Goal: Information Seeking & Learning: Learn about a topic

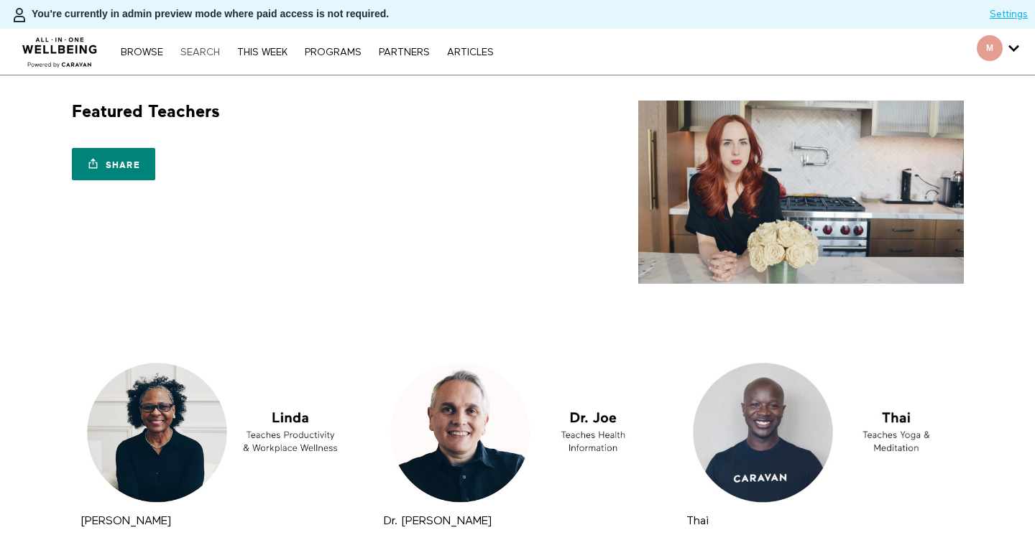
click at [208, 55] on link "Search" at bounding box center [200, 52] width 54 height 10
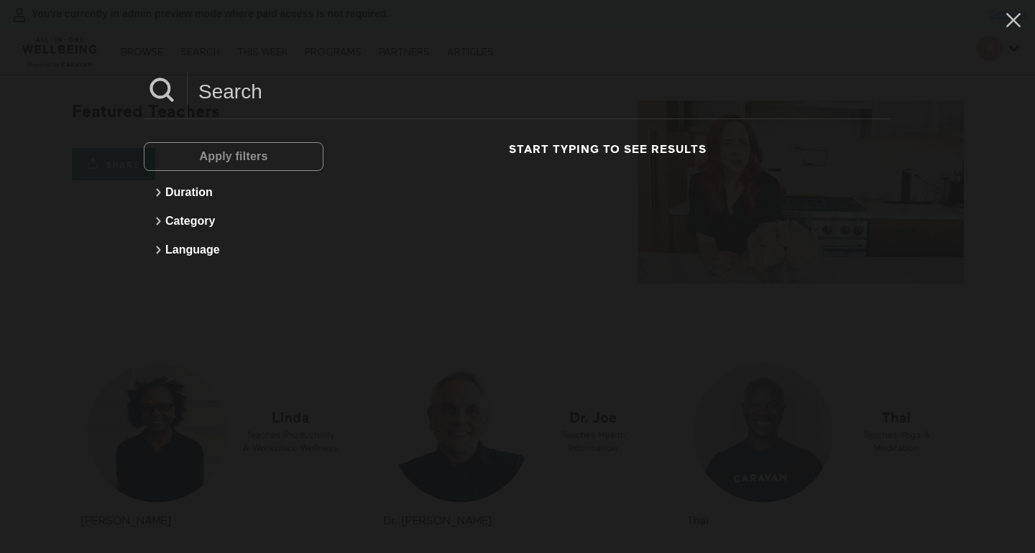
click at [339, 94] on input at bounding box center [539, 92] width 703 height 40
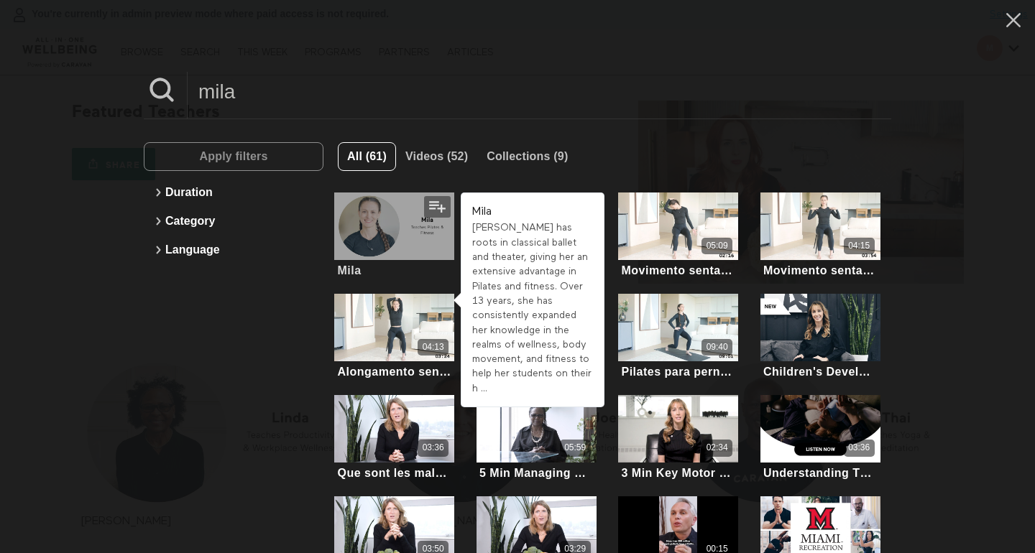
type input "mila"
click at [415, 248] on div at bounding box center [394, 227] width 120 height 68
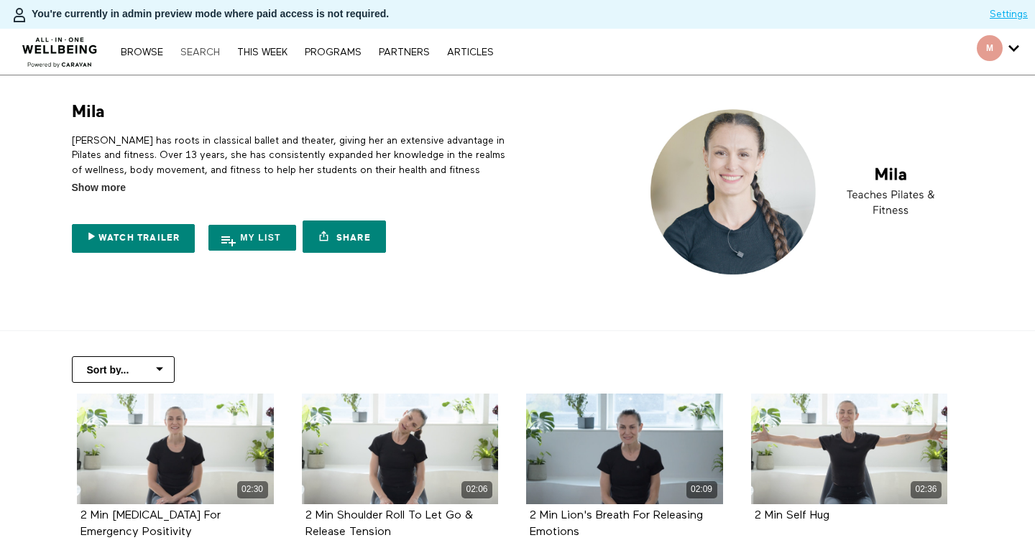
click at [202, 48] on link "Search" at bounding box center [200, 52] width 54 height 10
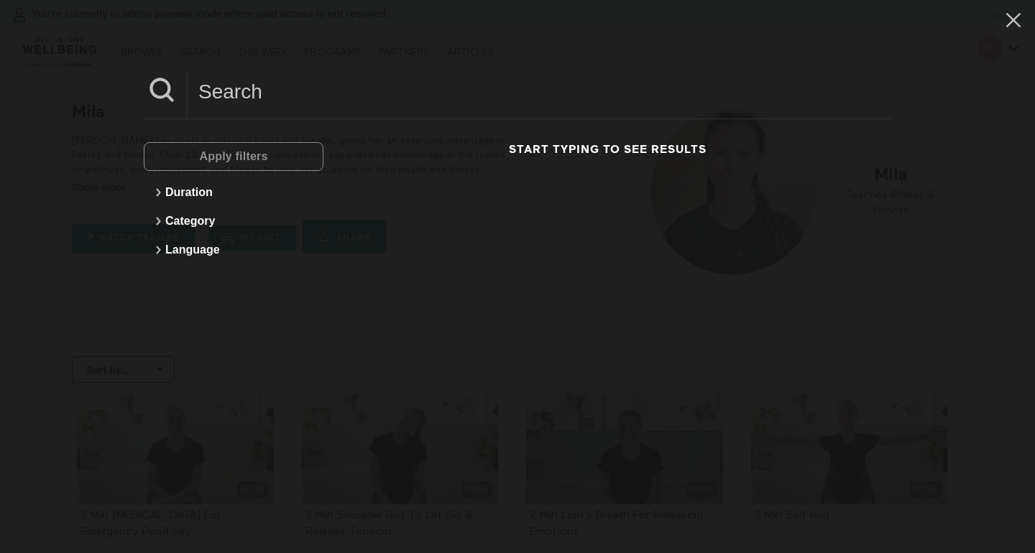
click at [298, 105] on input at bounding box center [539, 92] width 703 height 40
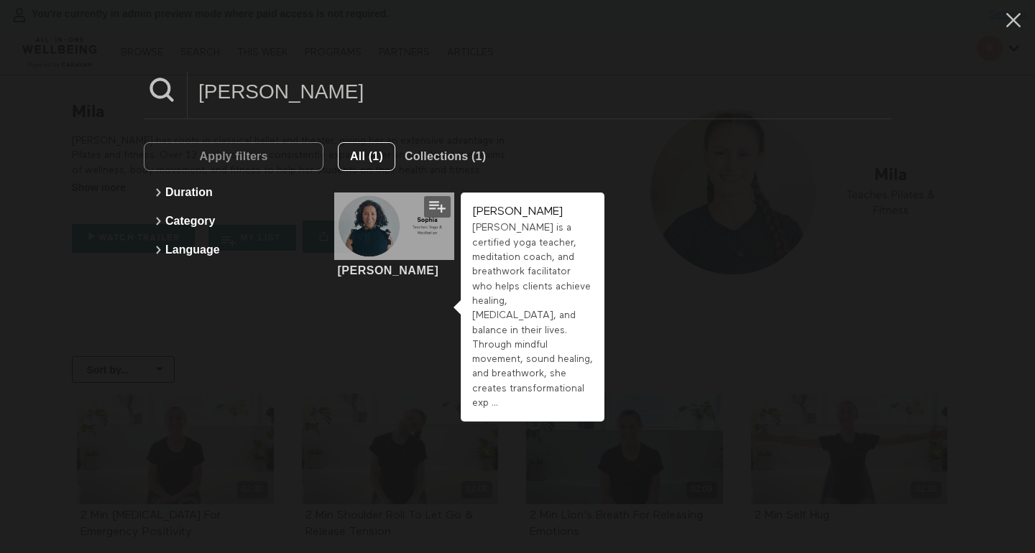
type input "sophia"
click at [409, 247] on div at bounding box center [394, 227] width 120 height 68
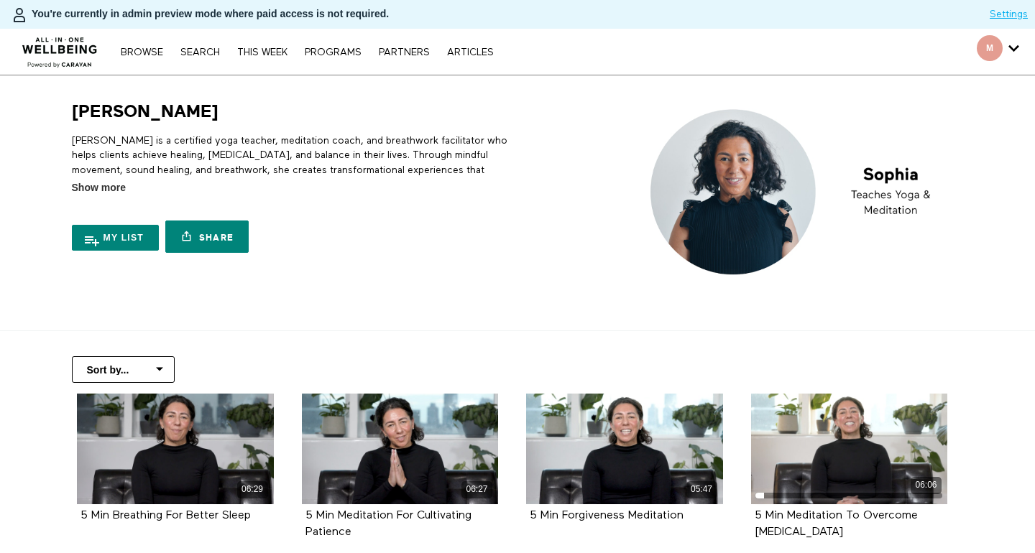
click at [192, 60] on div "Browse Search THIS WEEK PROGRAMS PARTNERS ARTICLES Account settings Manage Subs…" at bounding box center [355, 52] width 711 height 46
click at [200, 52] on link "Search" at bounding box center [200, 52] width 54 height 10
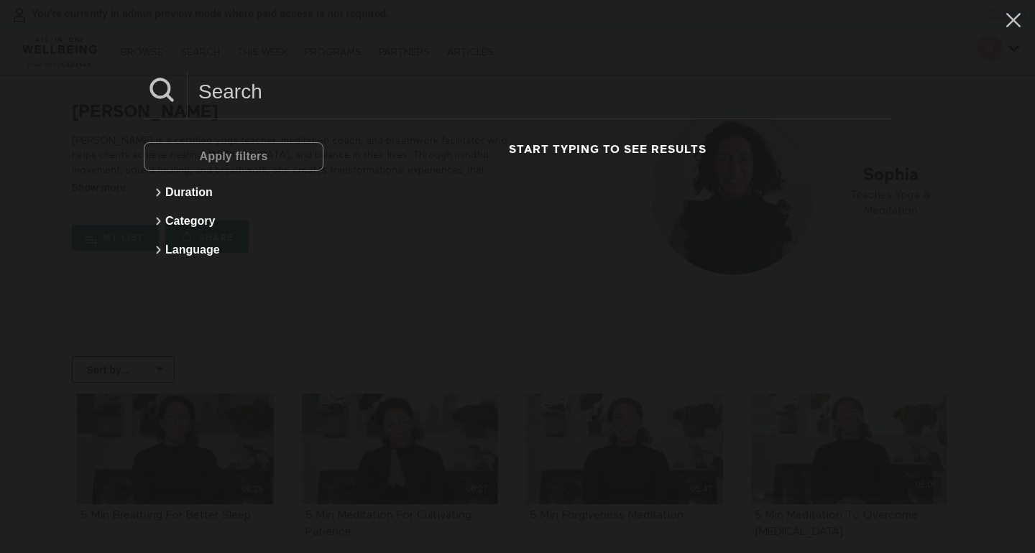
click at [257, 102] on input at bounding box center [539, 92] width 703 height 40
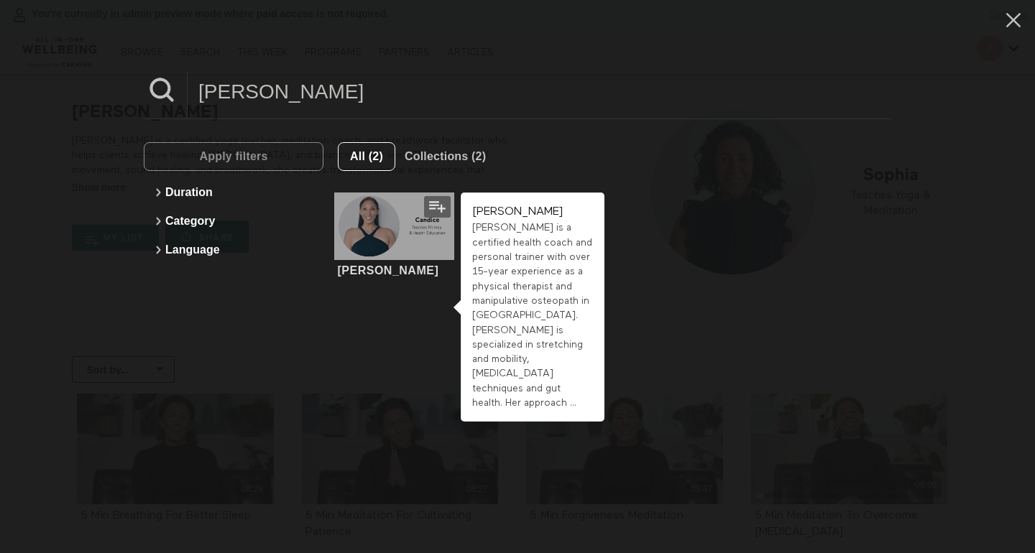
type input "candice"
click at [366, 236] on div at bounding box center [394, 227] width 120 height 68
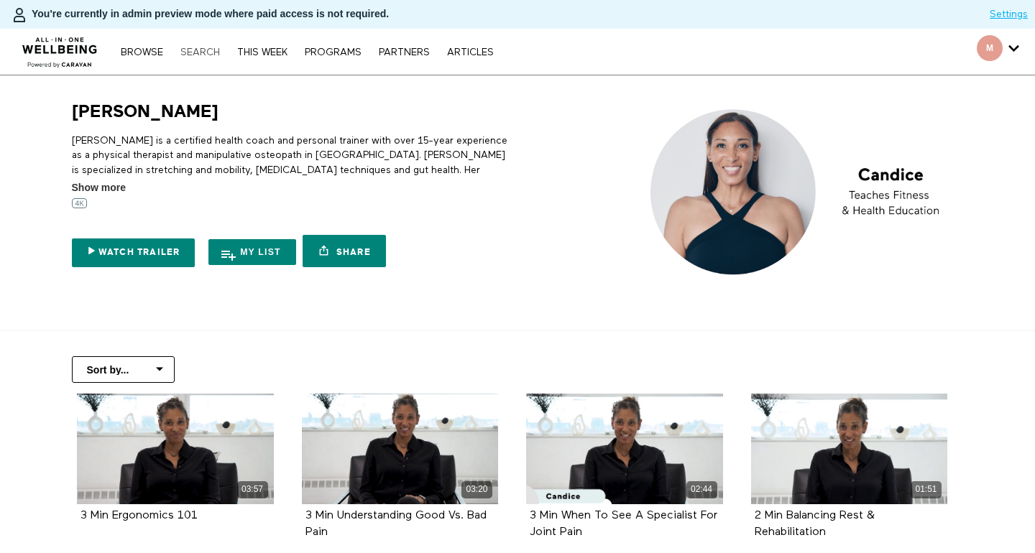
click at [196, 55] on link "Search" at bounding box center [200, 52] width 54 height 10
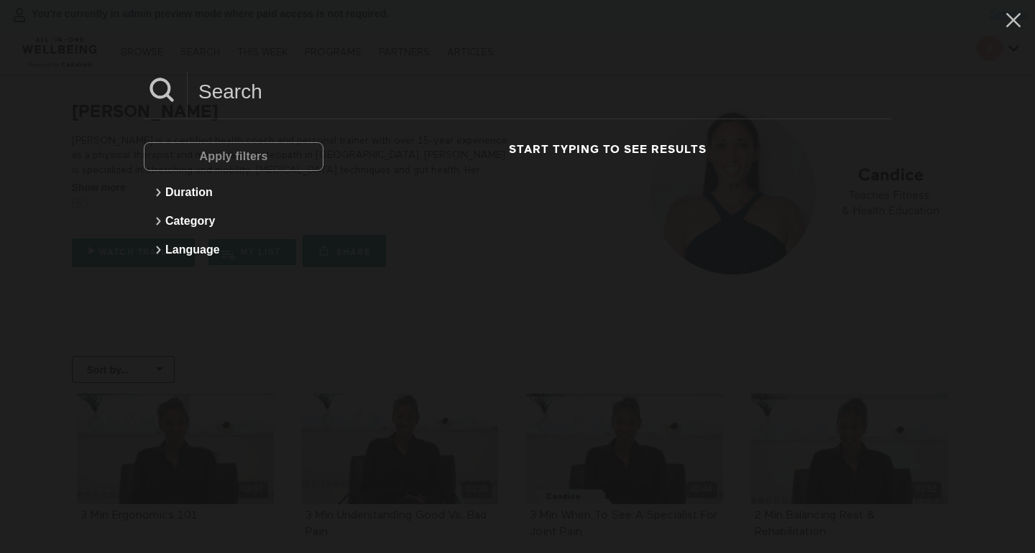
click at [289, 92] on input at bounding box center [539, 92] width 703 height 40
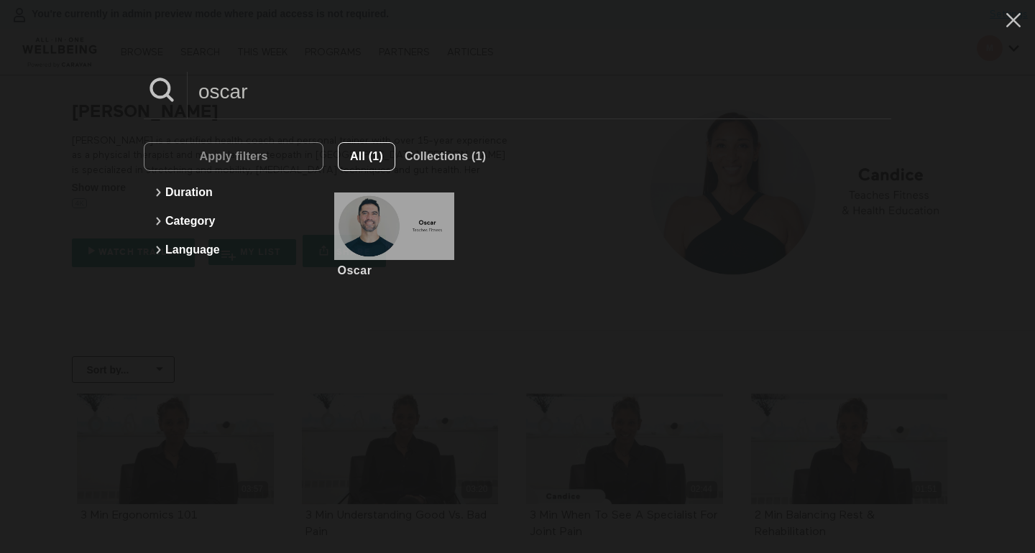
type input "oscar"
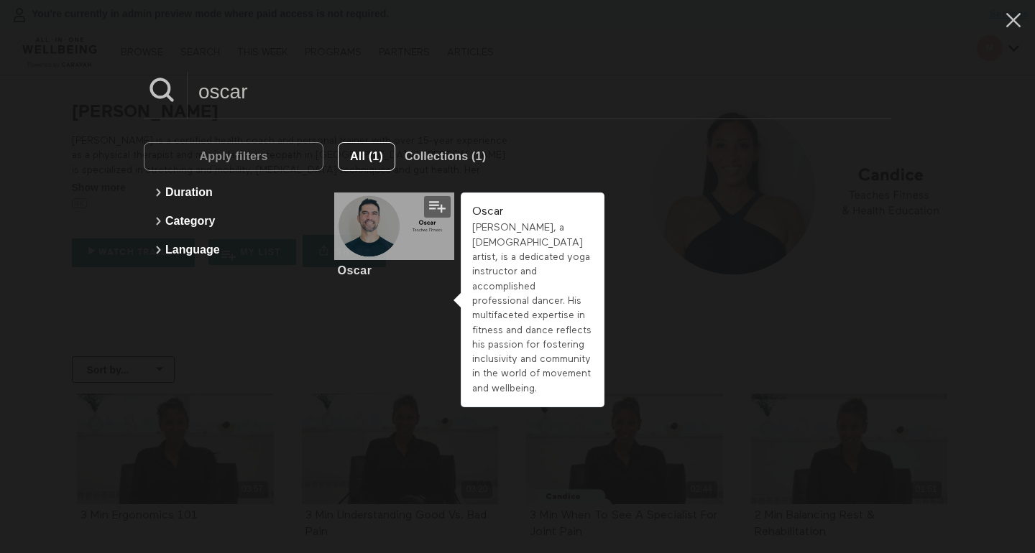
click at [420, 234] on div at bounding box center [394, 227] width 120 height 68
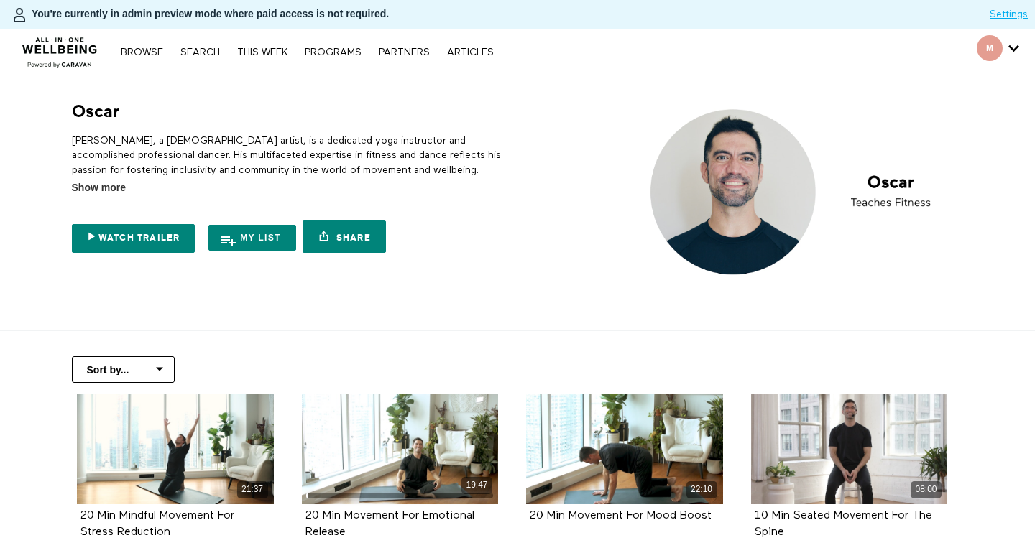
click at [212, 59] on div "Browse Search THIS WEEK PROGRAMS PARTNERS ARTICLES Account settings Manage Subs…" at bounding box center [355, 52] width 711 height 46
click at [212, 52] on link "Search" at bounding box center [200, 52] width 54 height 10
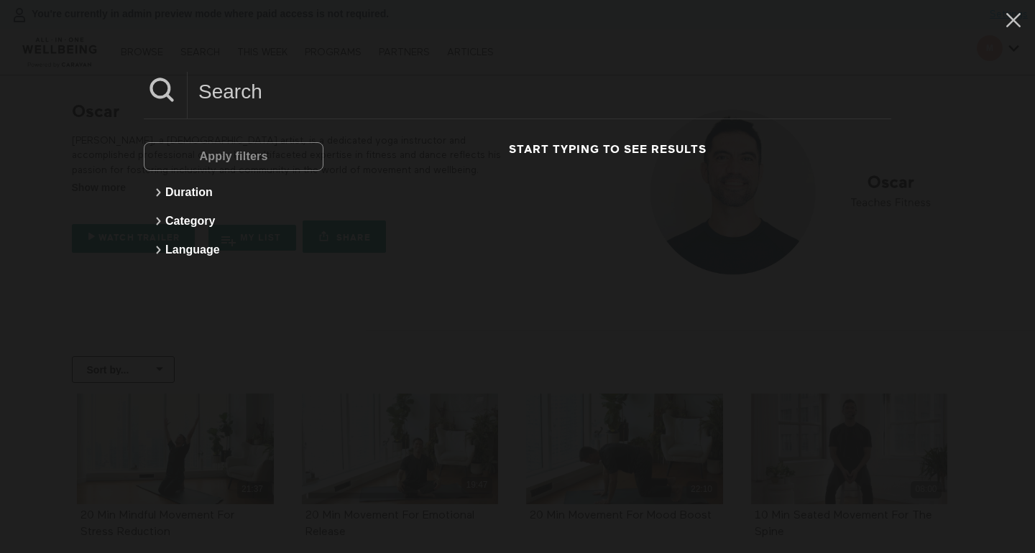
click at [226, 108] on input at bounding box center [539, 92] width 703 height 40
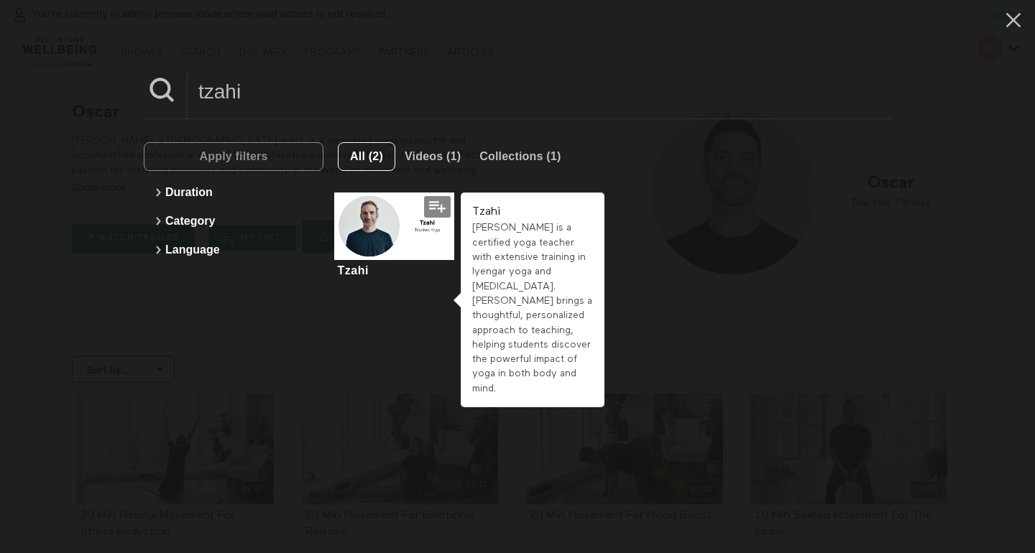
type input "tzahi"
click at [371, 239] on div at bounding box center [394, 227] width 120 height 68
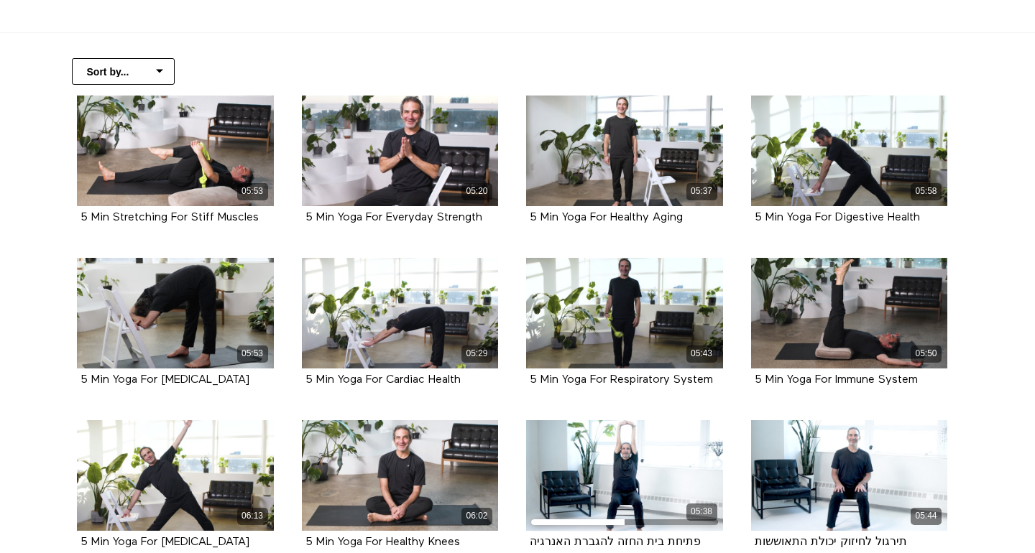
scroll to position [973, 0]
